Goal: Information Seeking & Learning: Learn about a topic

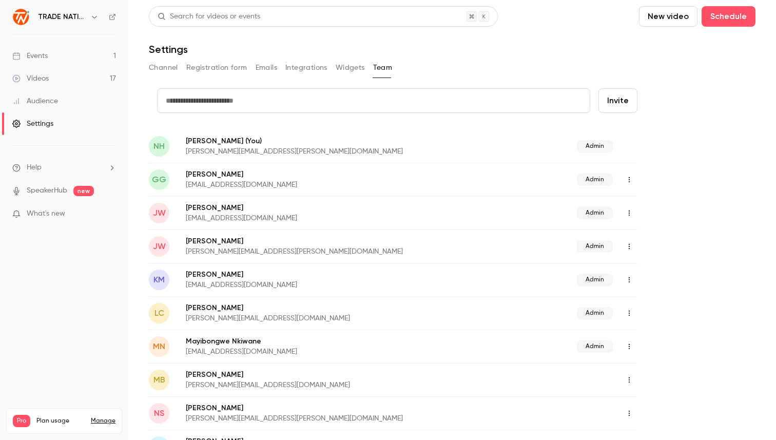
click at [36, 53] on div "Events" at bounding box center [29, 56] width 35 height 10
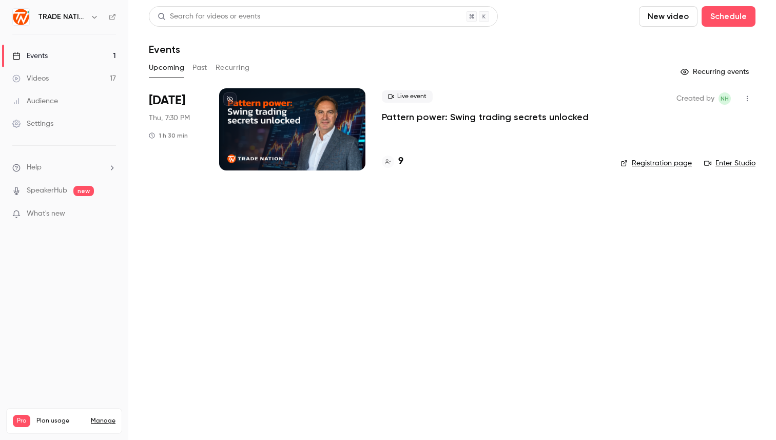
click at [400, 161] on h4 "9" at bounding box center [400, 161] width 5 height 14
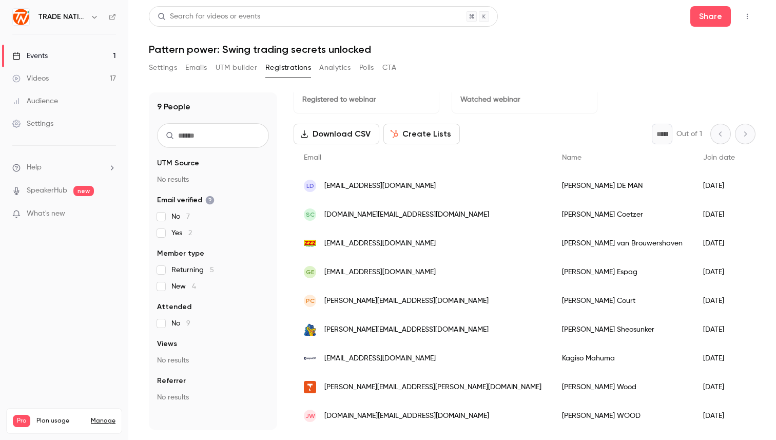
scroll to position [27, 0]
